Goal: Transaction & Acquisition: Purchase product/service

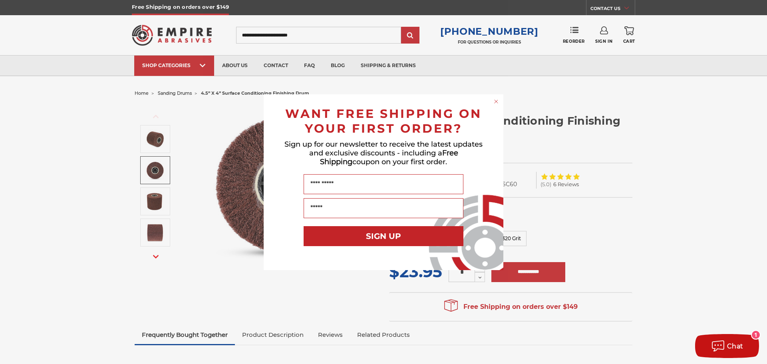
click at [495, 99] on circle "Close dialog" at bounding box center [497, 101] width 8 height 8
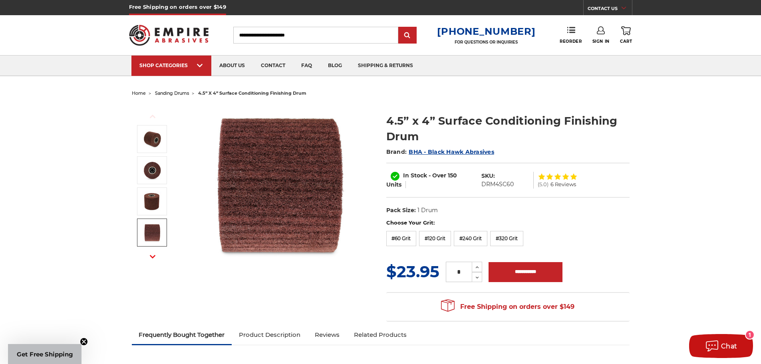
click at [155, 262] on button "Next" at bounding box center [152, 256] width 19 height 17
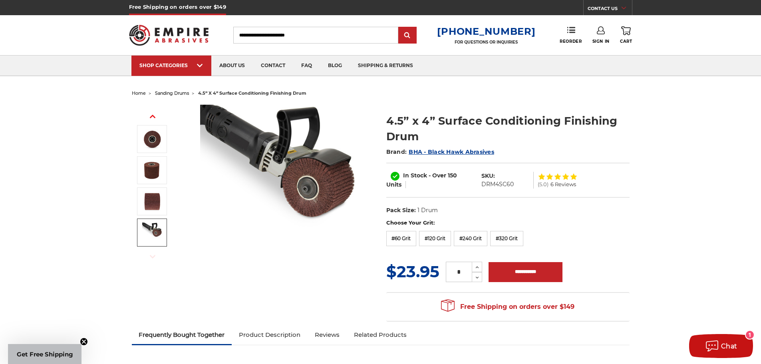
click at [154, 233] on img at bounding box center [152, 233] width 20 height 20
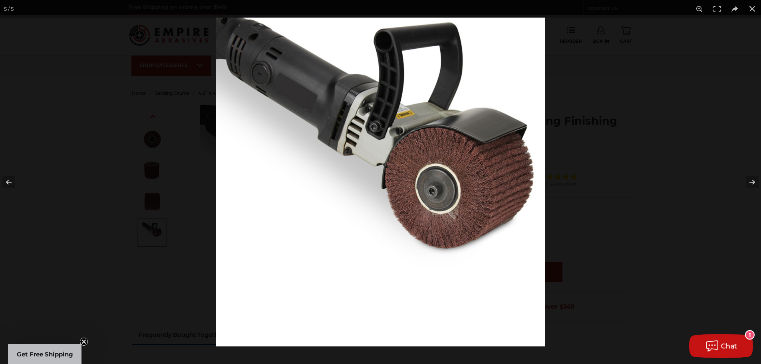
click at [133, 224] on div at bounding box center [380, 182] width 761 height 364
